Goal: Information Seeking & Learning: Learn about a topic

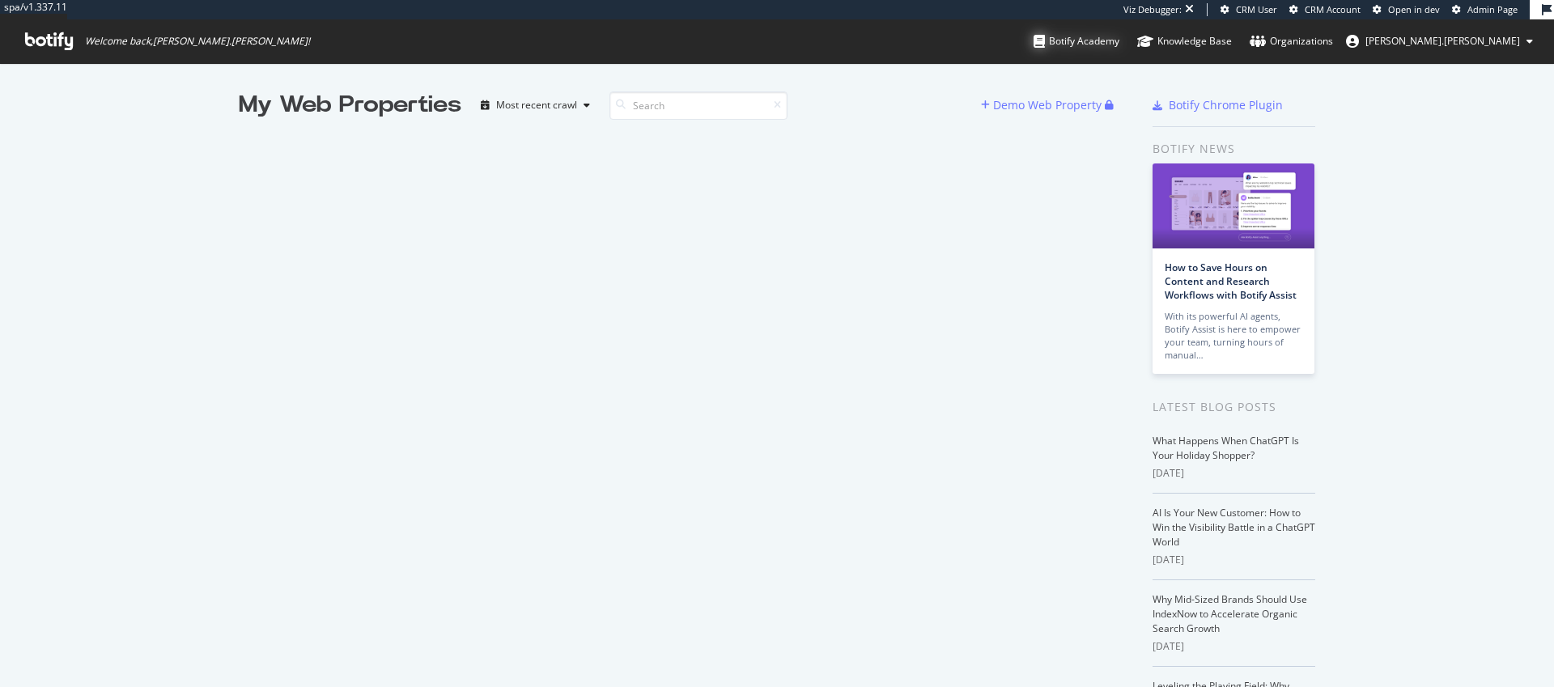
scroll to position [675, 1530]
click at [1119, 40] on div "Botify Academy" at bounding box center [1076, 41] width 86 height 16
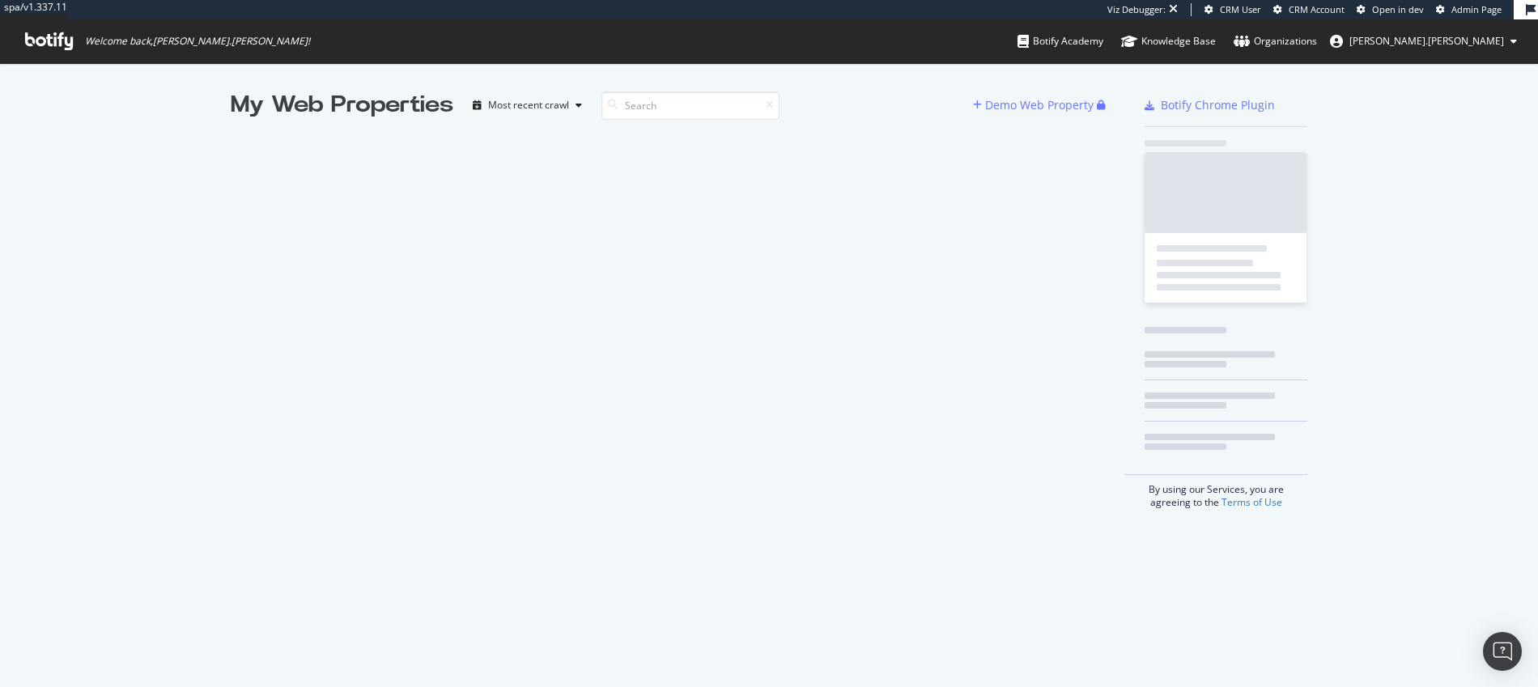
scroll to position [675, 1513]
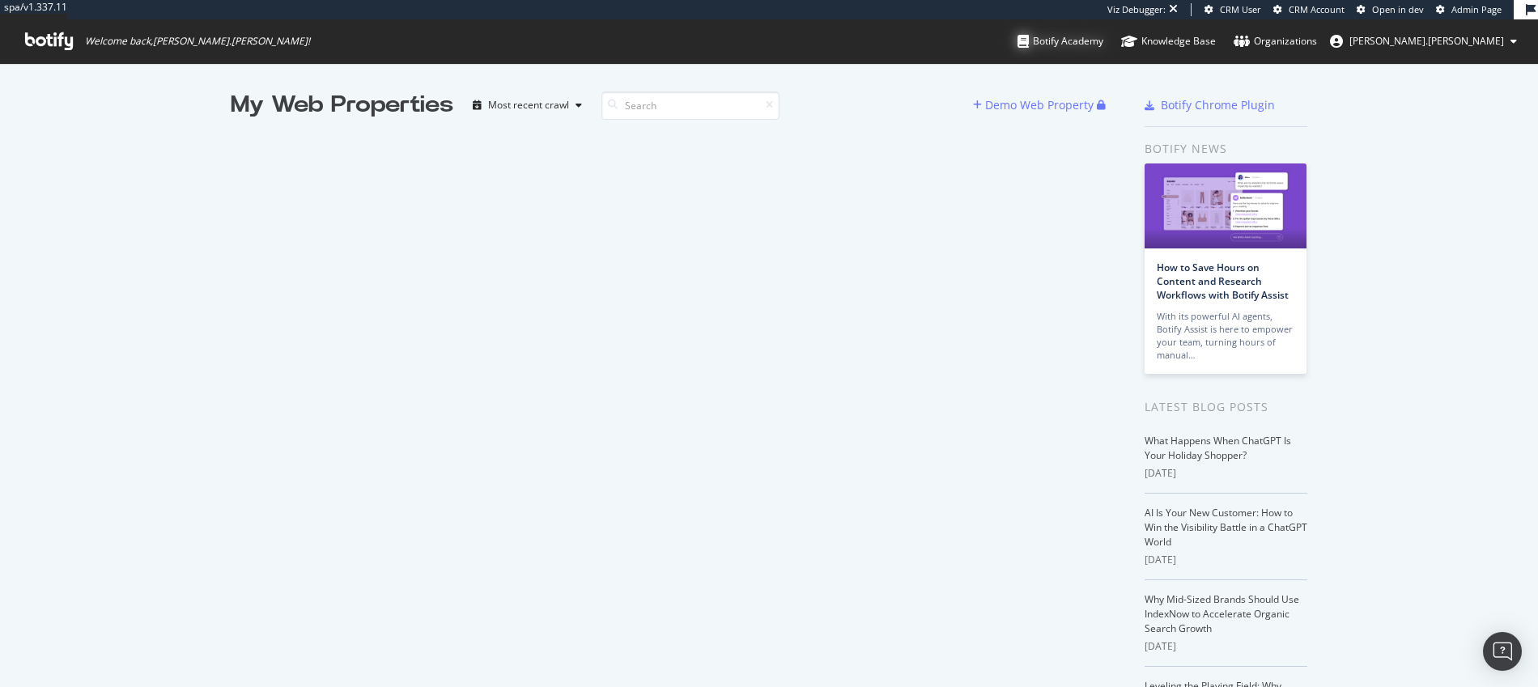
click at [1103, 40] on div "Botify Academy" at bounding box center [1060, 41] width 86 height 16
